Goal: Transaction & Acquisition: Purchase product/service

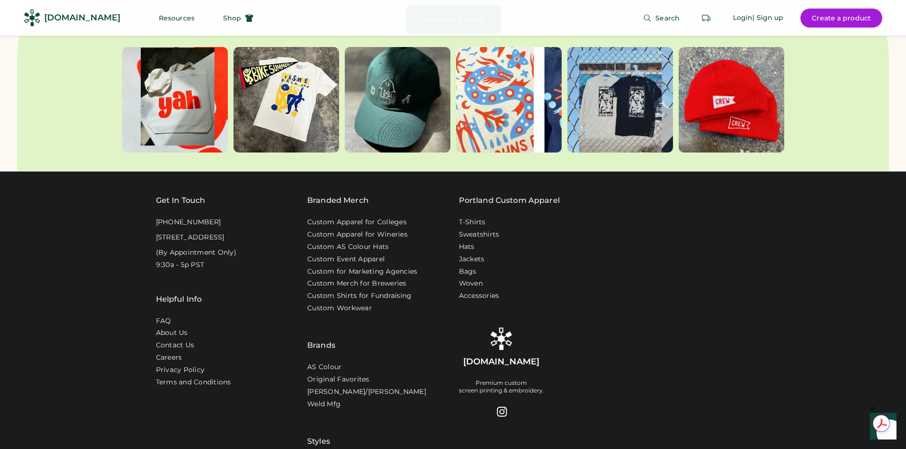
scroll to position [2806, 0]
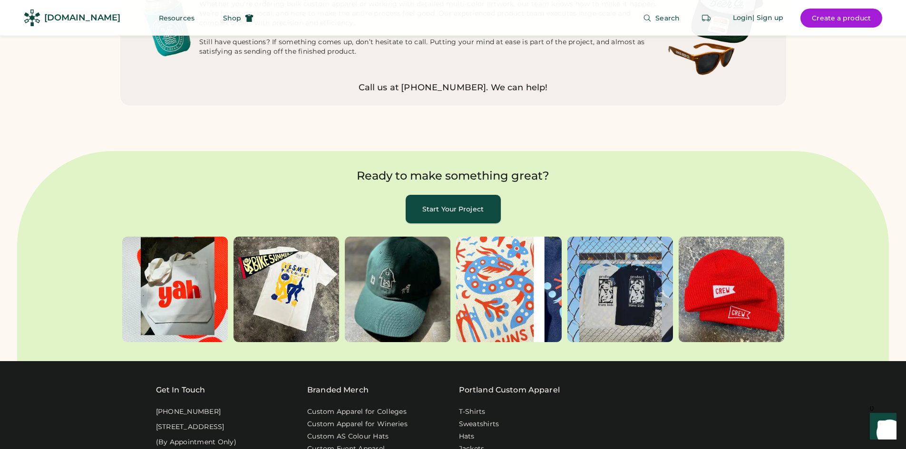
click at [470, 195] on button "Start Your Project" at bounding box center [453, 209] width 95 height 29
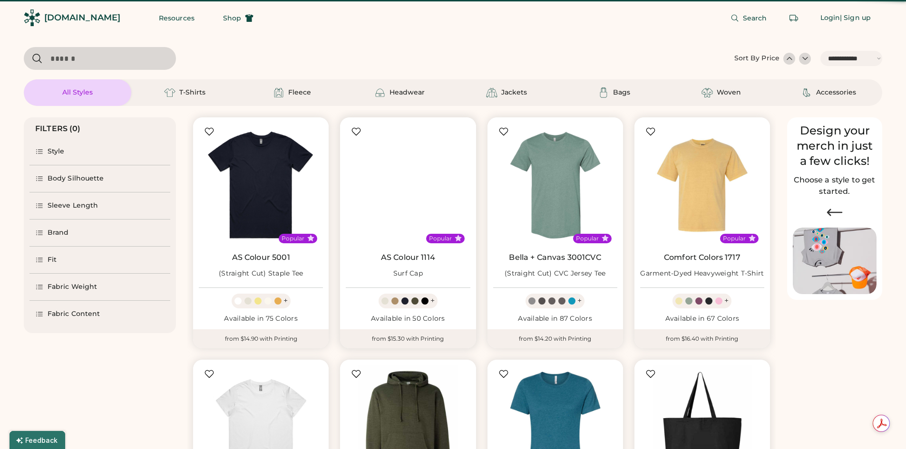
select select "*****"
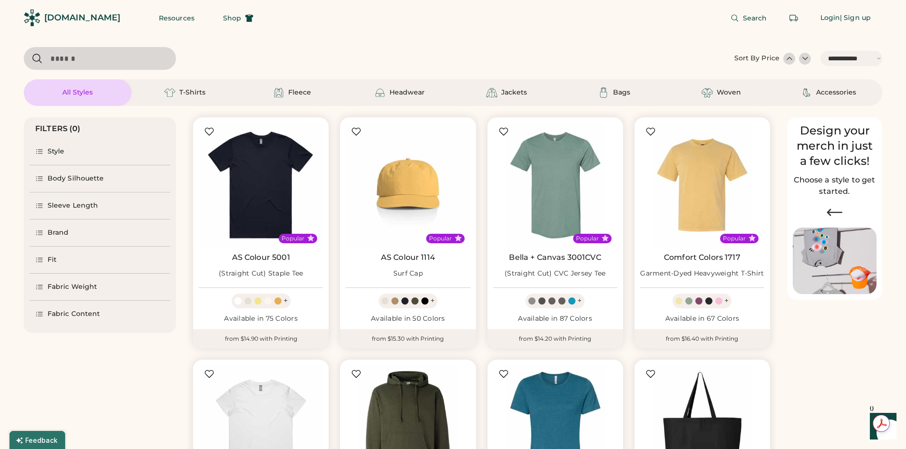
click at [53, 151] on div "Style" at bounding box center [56, 152] width 17 height 10
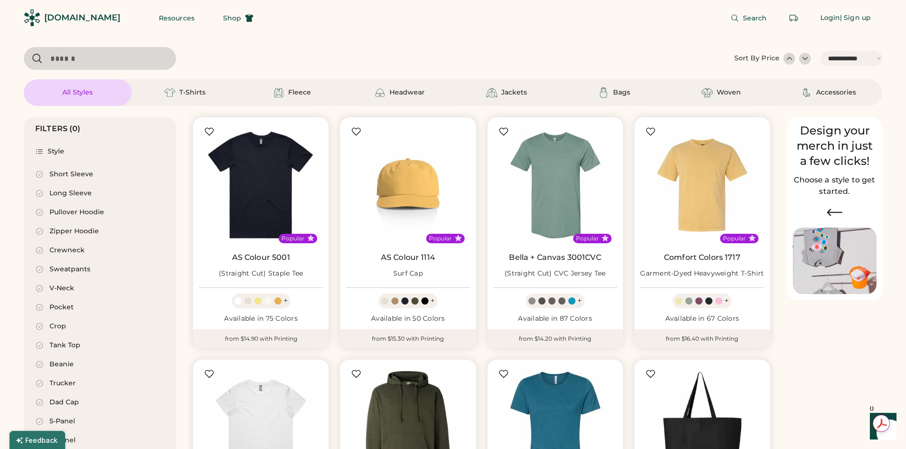
click at [71, 212] on div "Pullover Hoodie" at bounding box center [76, 213] width 55 height 10
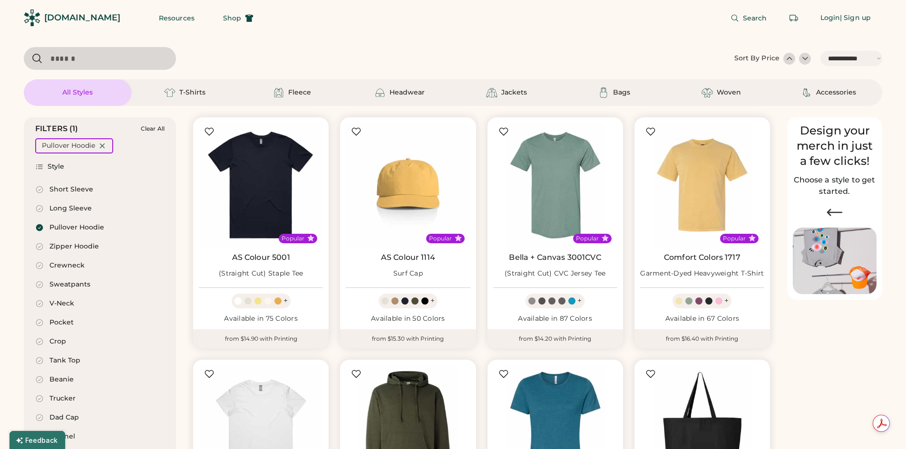
select select "*"
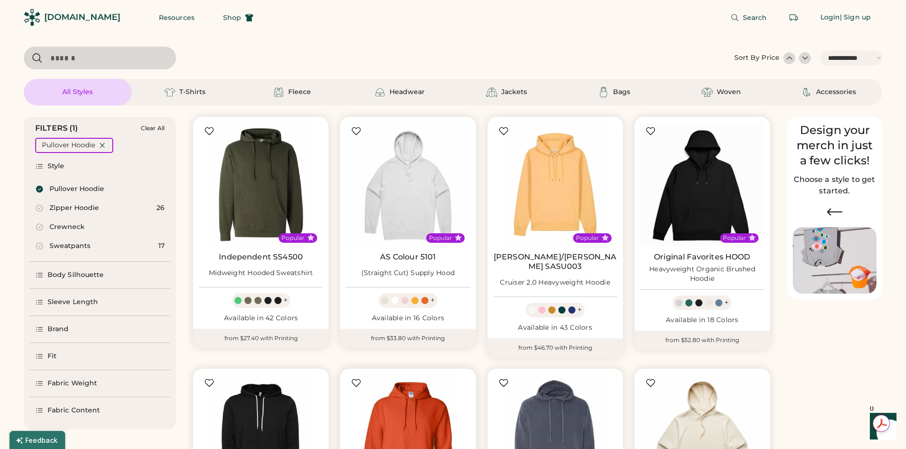
scroll to position [143, 0]
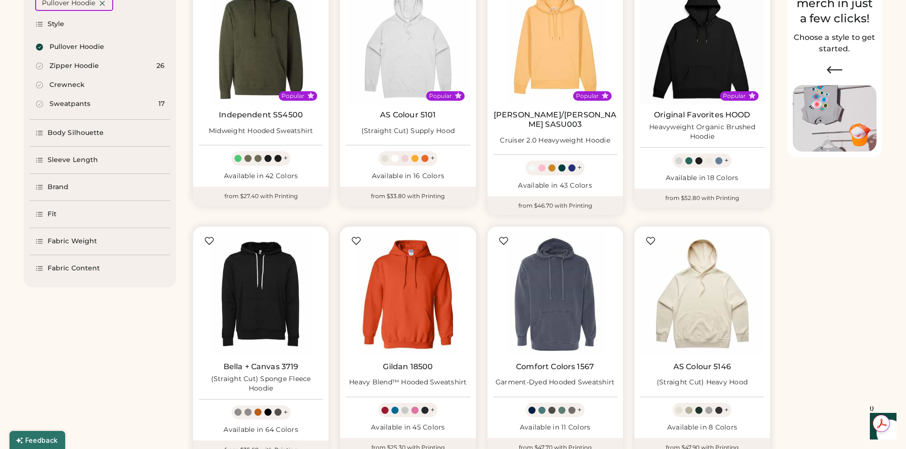
select select "*****"
select select "*"
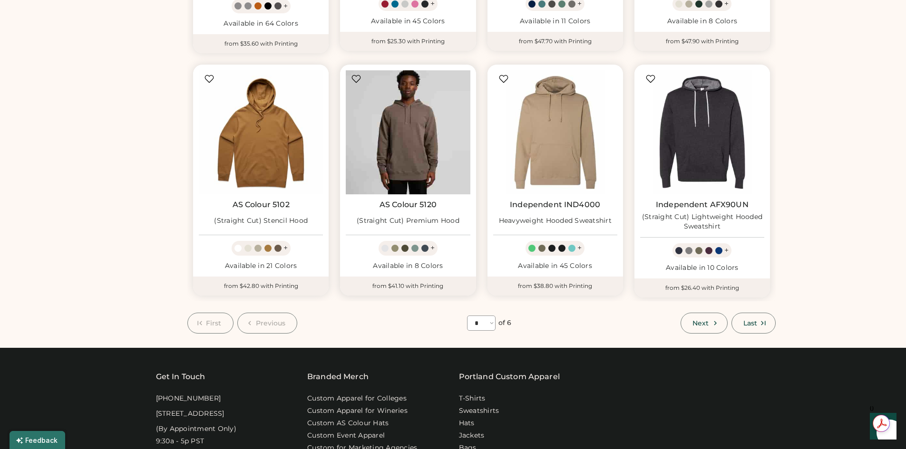
scroll to position [571, 0]
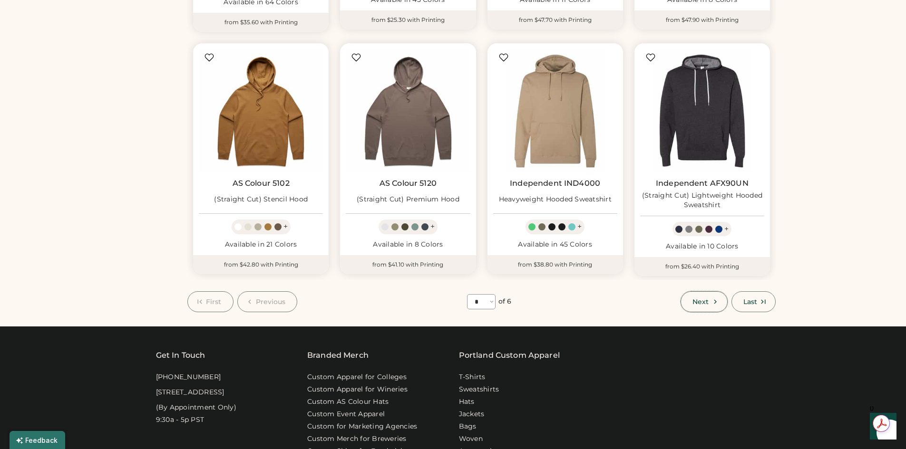
click at [706, 299] on span "Next" at bounding box center [701, 302] width 16 height 7
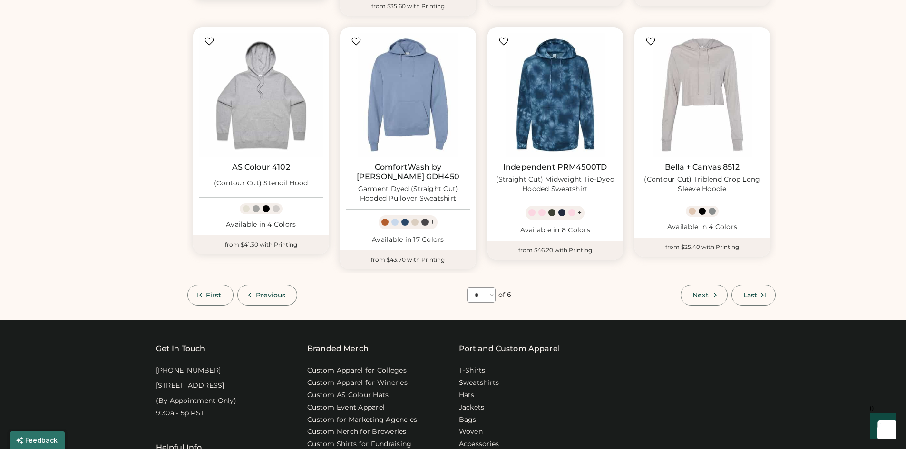
scroll to position [612, 0]
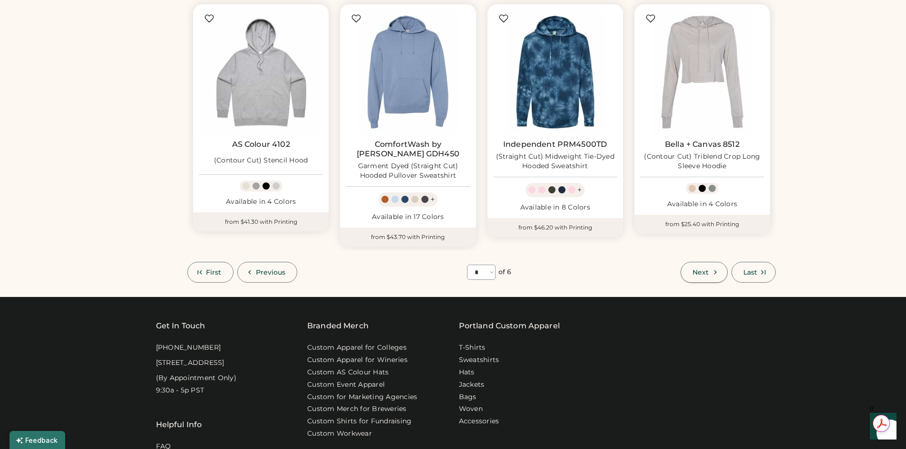
click at [701, 269] on span "Next" at bounding box center [701, 272] width 16 height 7
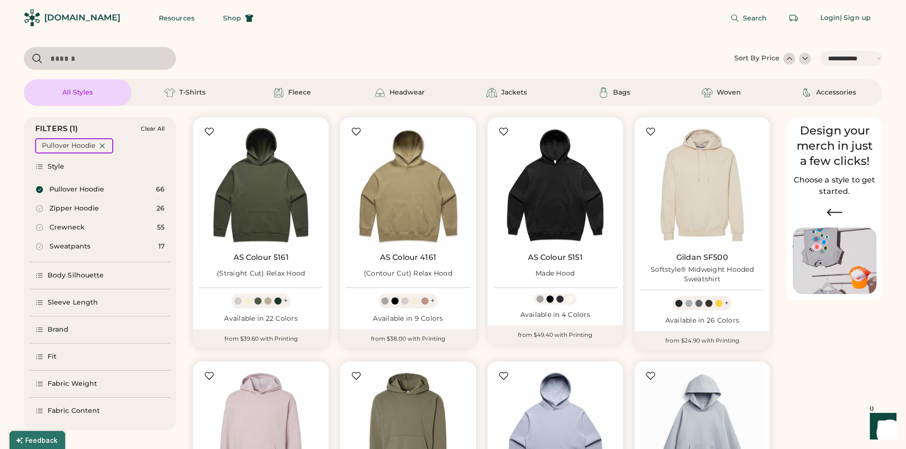
click at [76, 194] on div "Pullover Hoodie" at bounding box center [76, 190] width 55 height 10
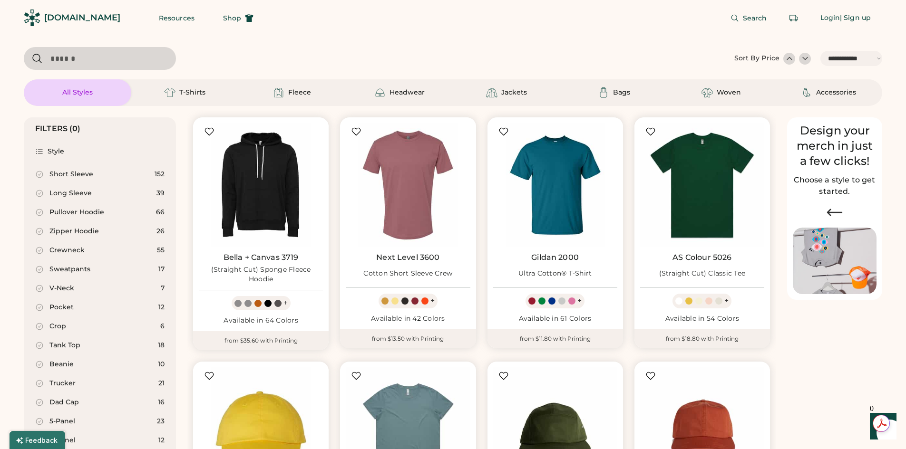
click at [85, 192] on div "Long Sleeve" at bounding box center [70, 194] width 42 height 10
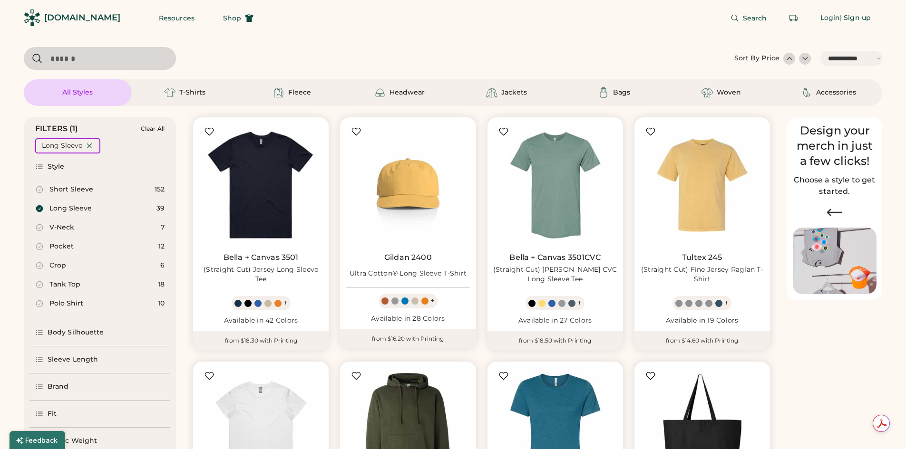
select select "*"
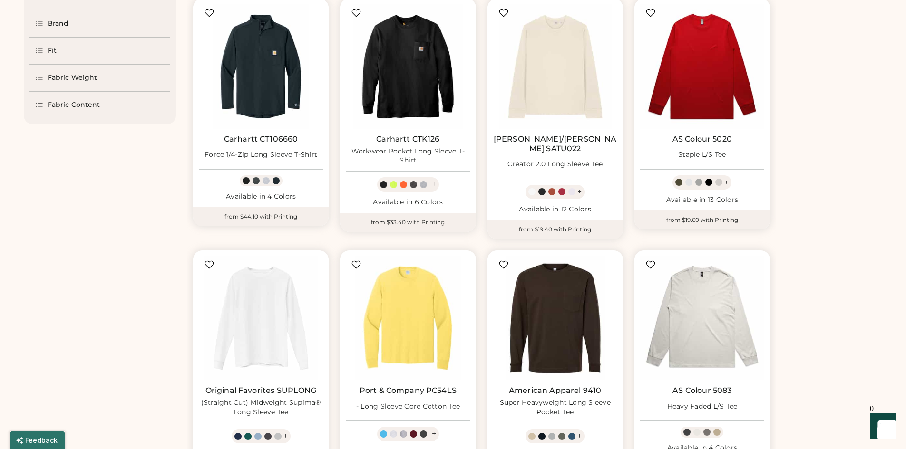
scroll to position [381, 0]
